Goal: Navigation & Orientation: Find specific page/section

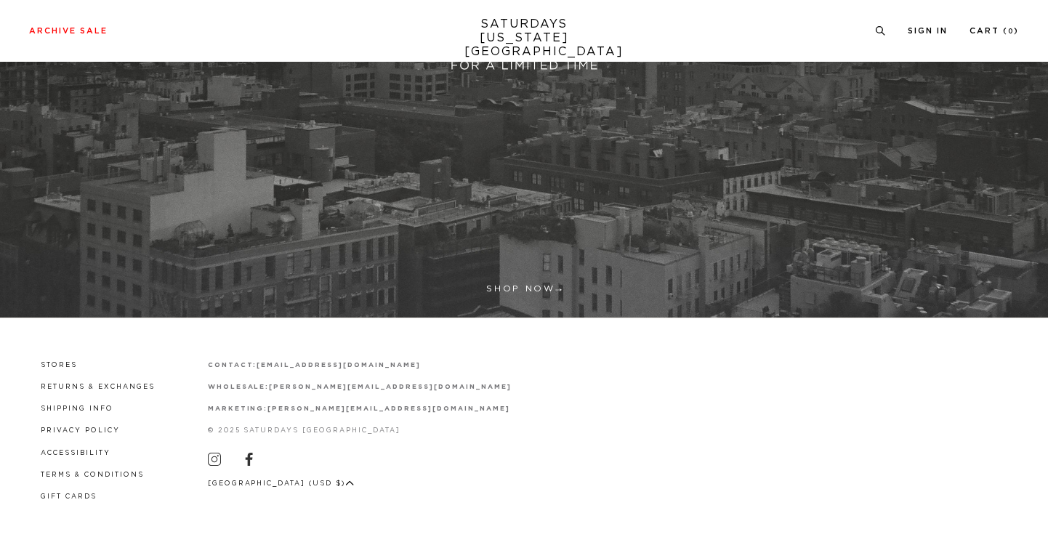
scroll to position [428, 0]
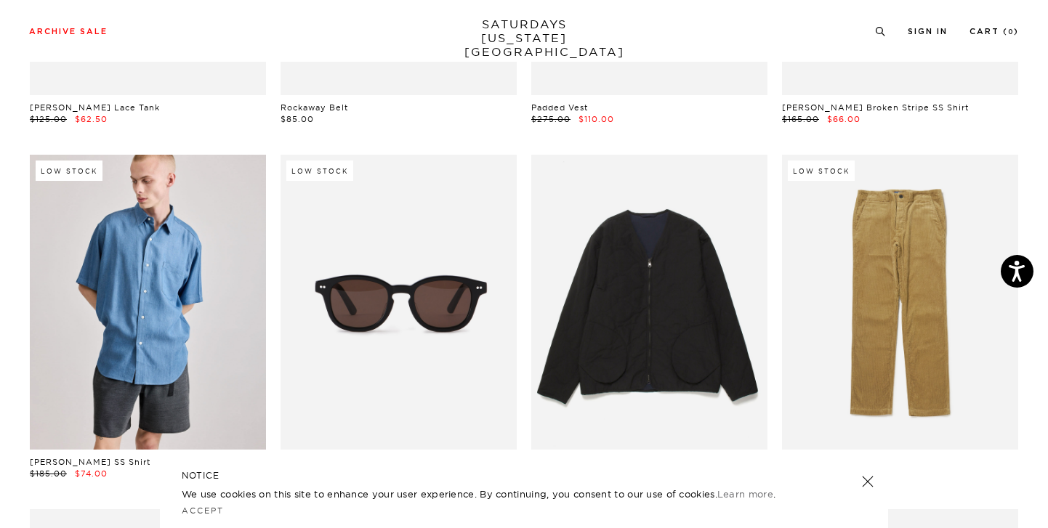
scroll to position [715, 0]
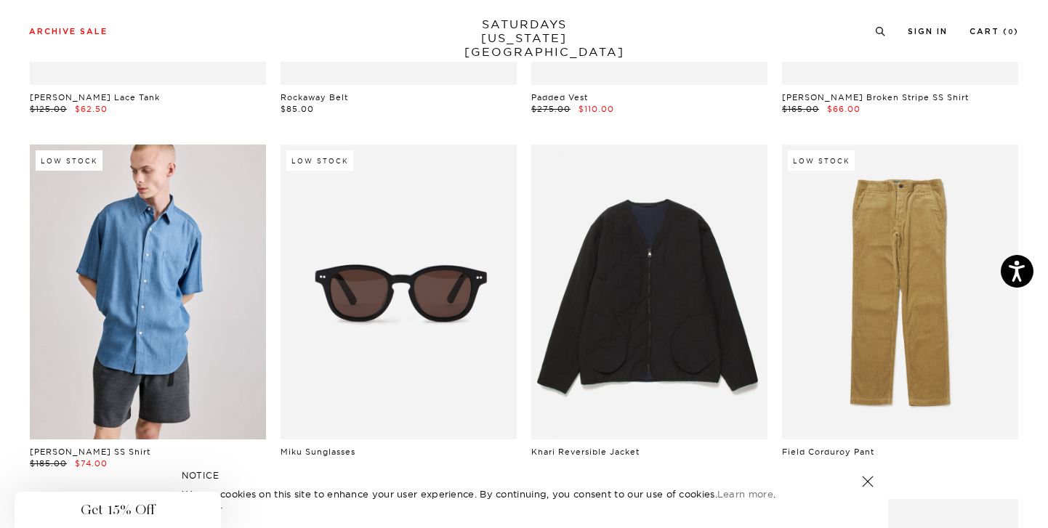
click at [873, 484] on div "Close dialog Be the first to know. Subscribe to emails and receive 15% off your…" at bounding box center [524, 264] width 1048 height 528
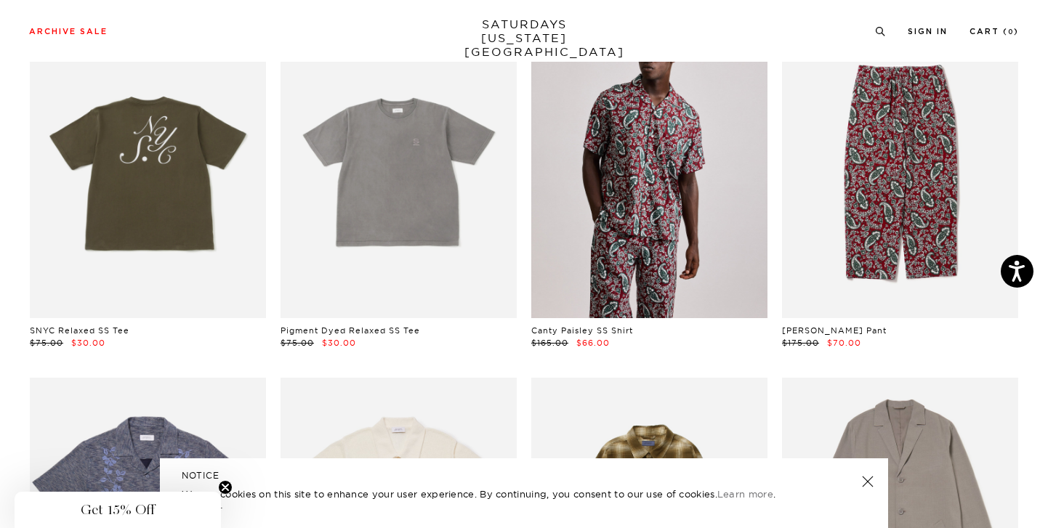
scroll to position [4391, 0]
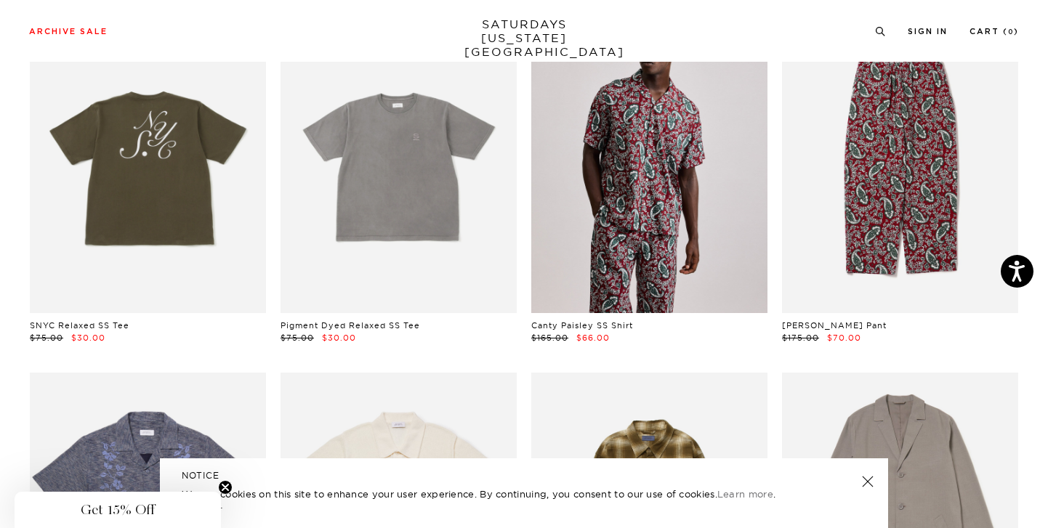
click at [872, 483] on link at bounding box center [868, 482] width 20 height 20
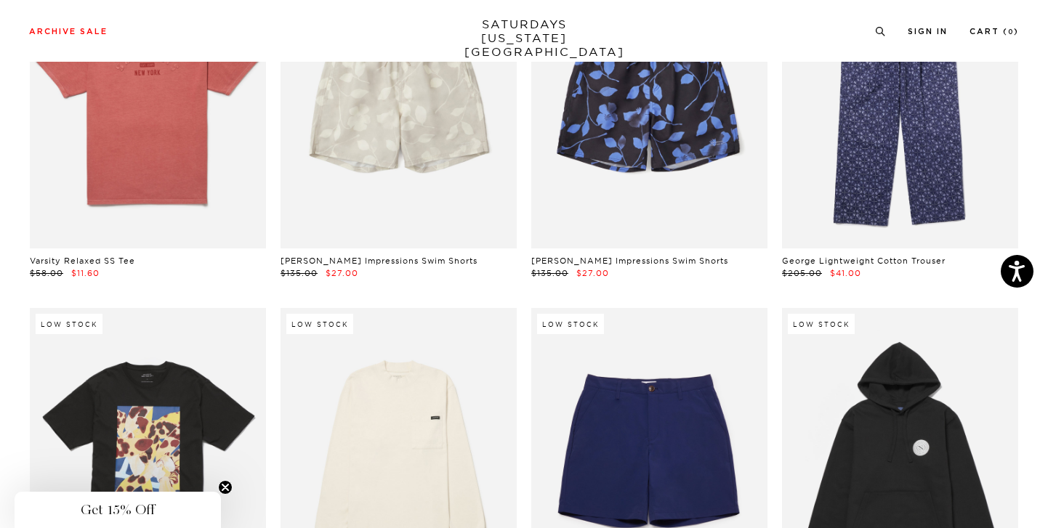
scroll to position [5450, 0]
